Goal: Information Seeking & Learning: Learn about a topic

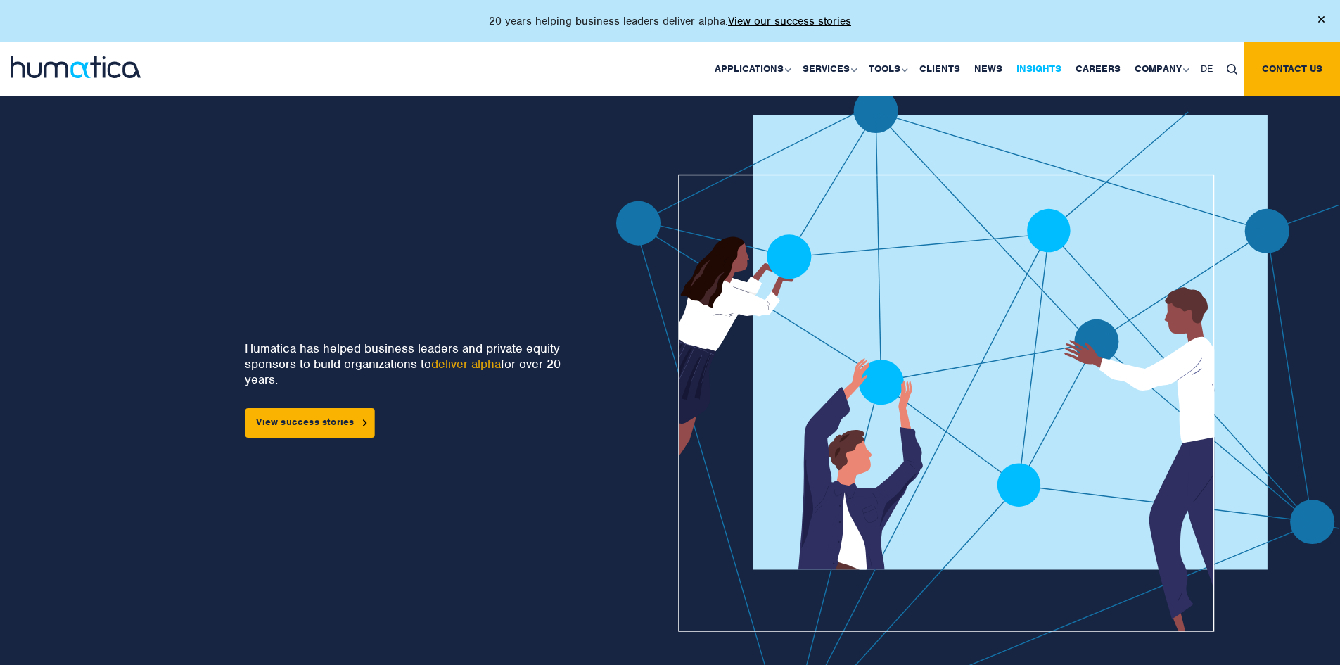
click at [1031, 62] on link "Insights" at bounding box center [1038, 68] width 59 height 53
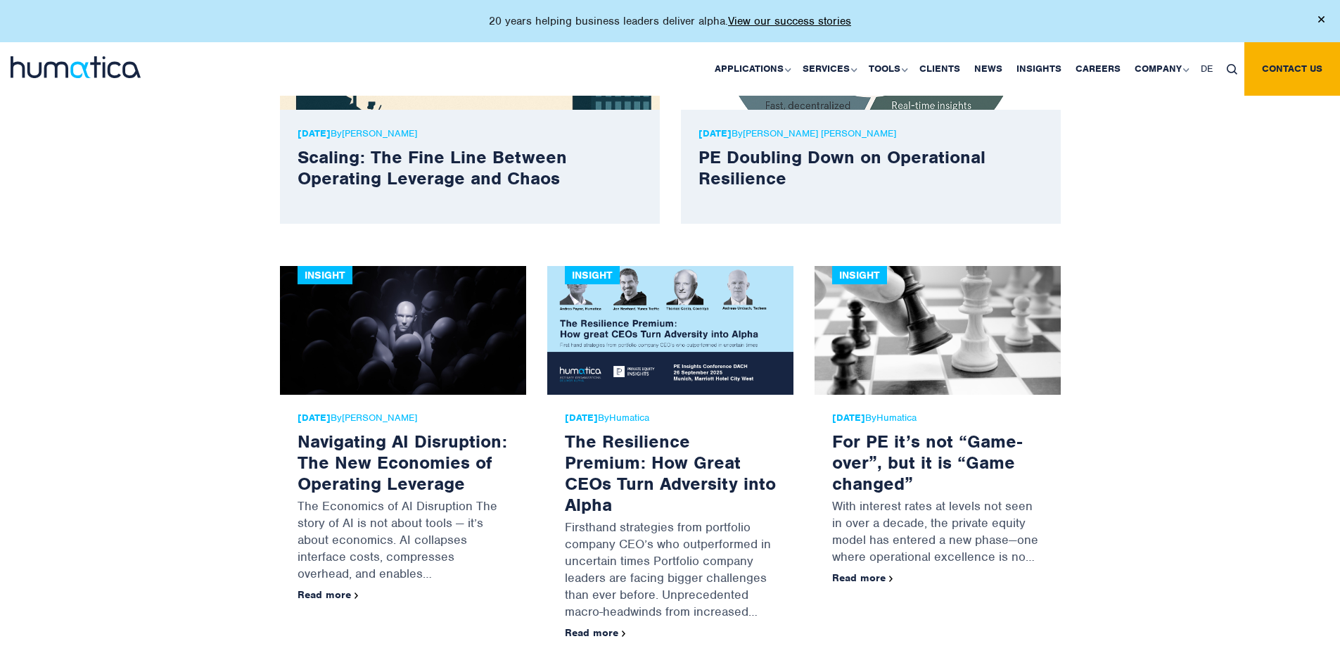
scroll to position [633, 0]
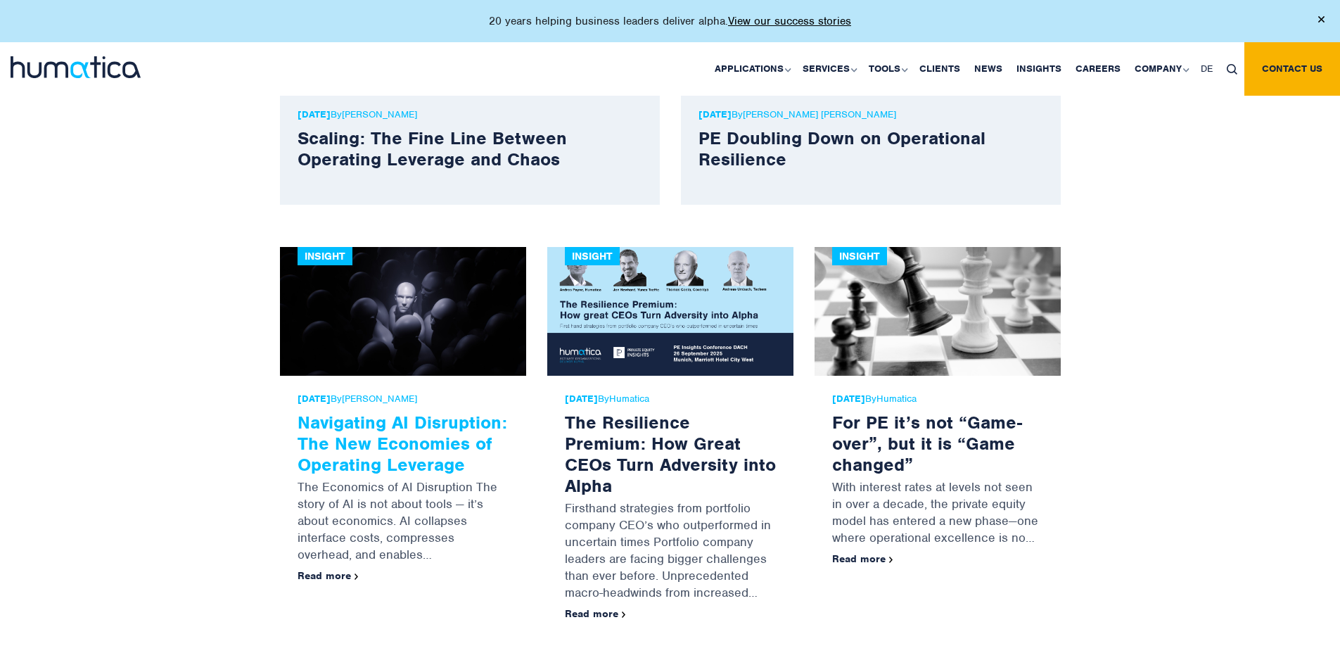
click at [326, 432] on link "Navigating AI Disruption: The New Economies of Operating Leverage" at bounding box center [403, 443] width 210 height 65
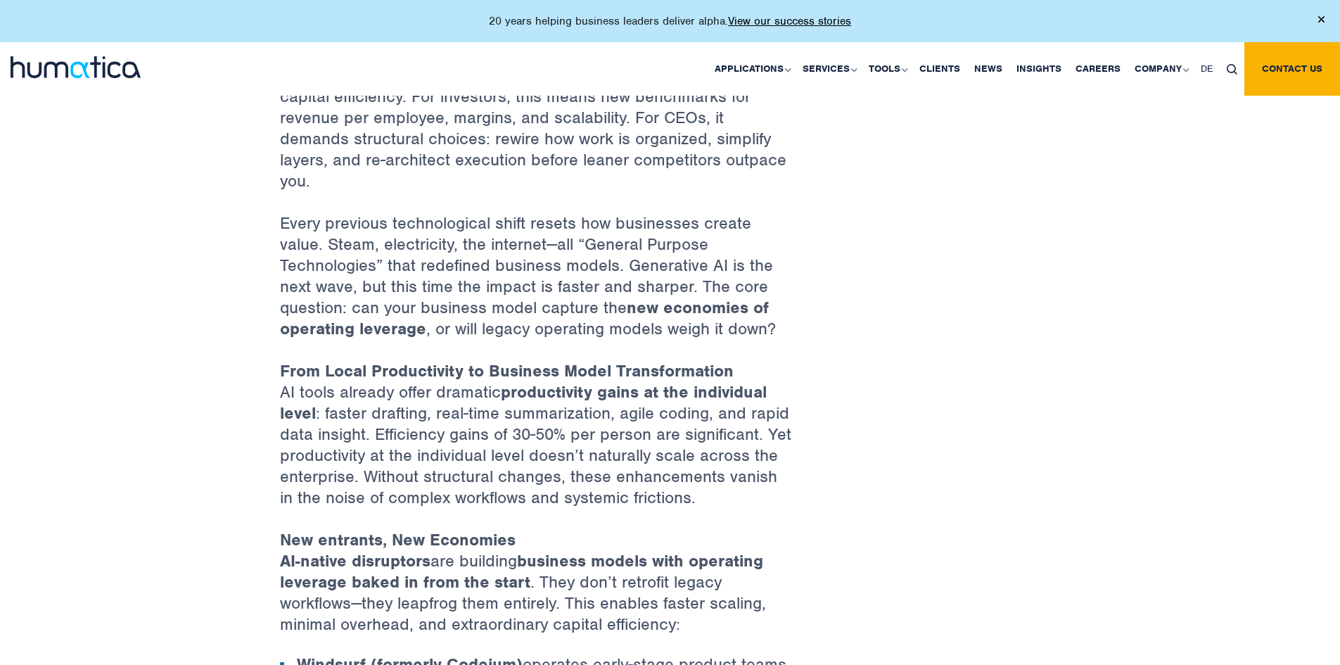
scroll to position [633, 0]
